Goal: Task Accomplishment & Management: Use online tool/utility

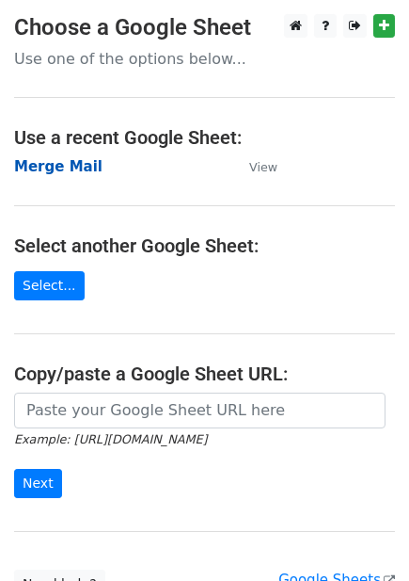
click at [86, 168] on strong "Merge Mail" at bounding box center [58, 166] width 88 height 17
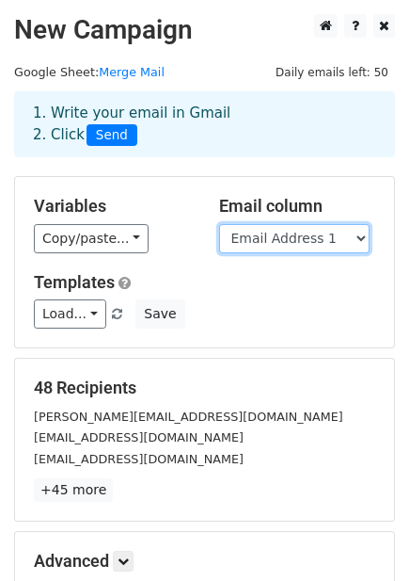
click at [273, 235] on select "Email Address 1 Email Address 2 Email Address 3 Email Address 4 Email Address 5…" at bounding box center [294, 238] width 151 height 29
select select "Email Address 2"
click at [219, 224] on select "Email Address 1 Email Address 2 Email Address 3 Email Address 4 Email Address 5…" at bounding box center [294, 238] width 151 height 29
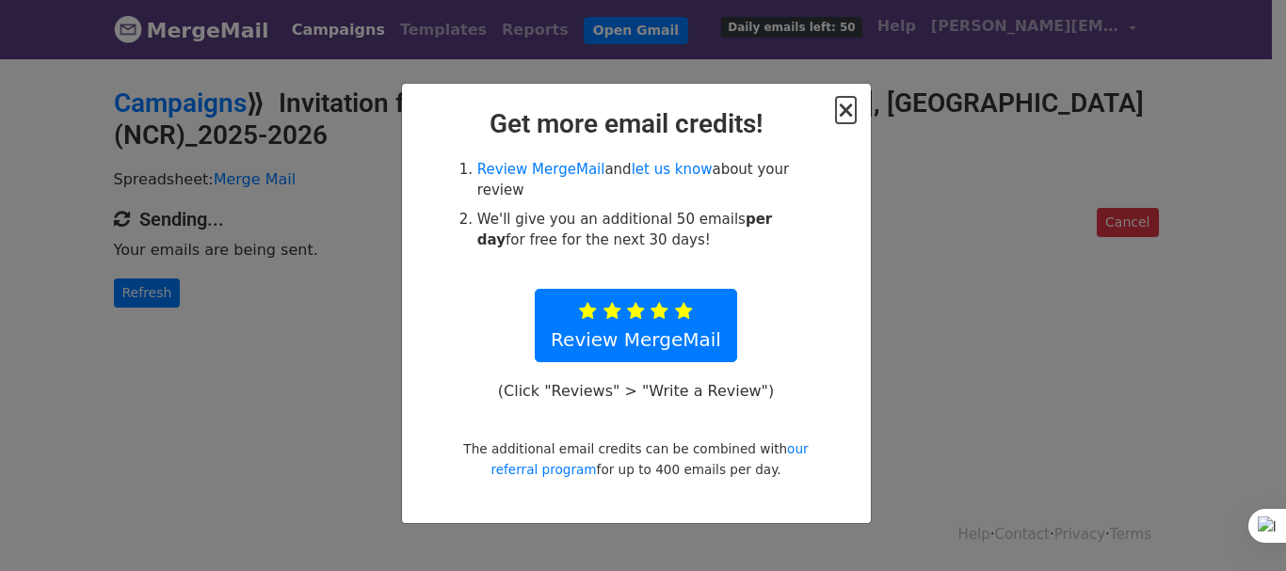
click at [849, 113] on span "×" at bounding box center [845, 110] width 19 height 26
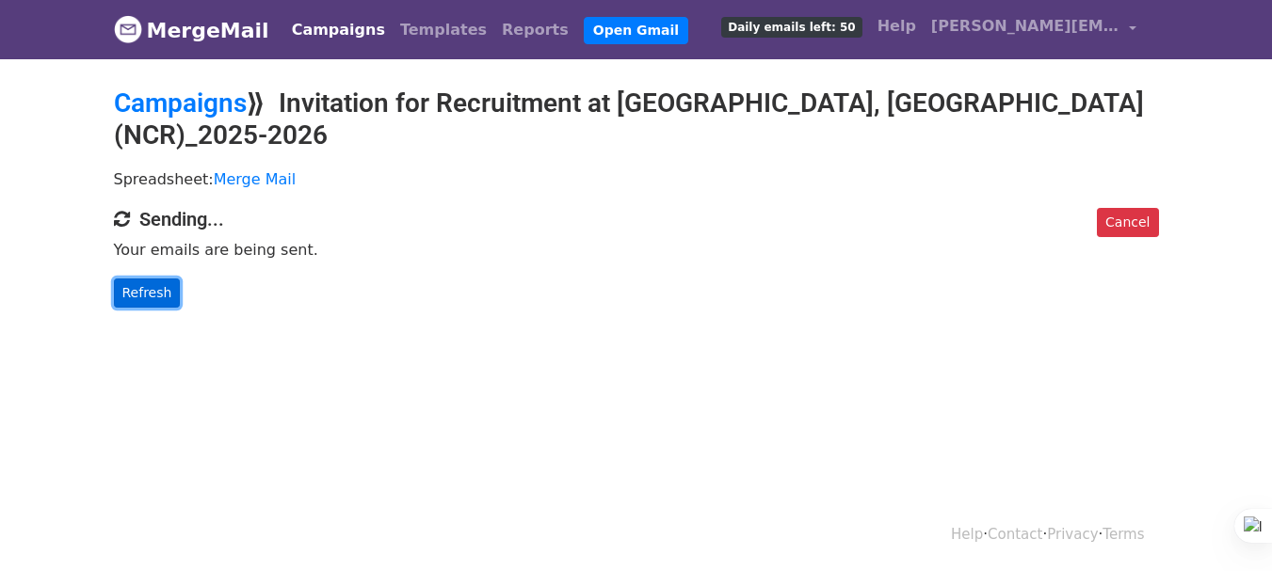
click at [152, 279] on link "Refresh" at bounding box center [147, 293] width 67 height 29
